Goal: Find specific page/section: Find specific page/section

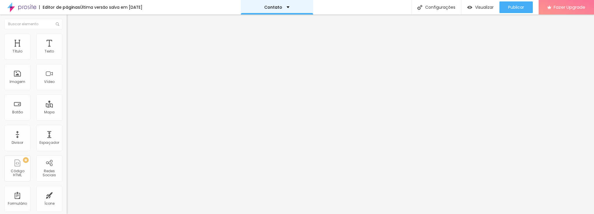
click at [293, 9] on div "Contato" at bounding box center [277, 7] width 73 height 15
